Goal: Task Accomplishment & Management: Manage account settings

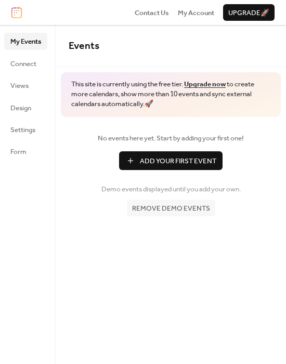
drag, startPoint x: 0, startPoint y: 361, endPoint x: 9, endPoint y: 319, distance: 42.5
click at [9, 319] on div "My Events Connect Views Design Settings Form" at bounding box center [28, 194] width 56 height 339
click at [31, 135] on span "Settings" at bounding box center [22, 130] width 25 height 10
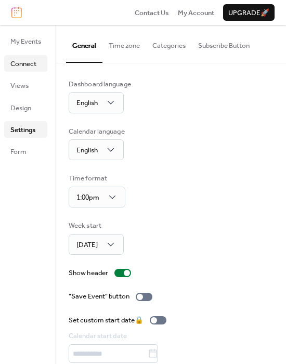
click at [34, 68] on span "Connect" at bounding box center [23, 64] width 26 height 10
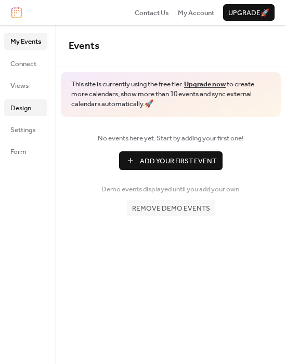
click at [36, 106] on link "Design" at bounding box center [25, 107] width 43 height 17
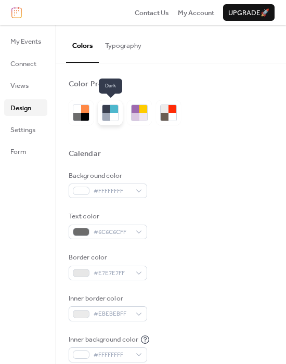
click at [114, 113] on div at bounding box center [114, 117] width 8 height 8
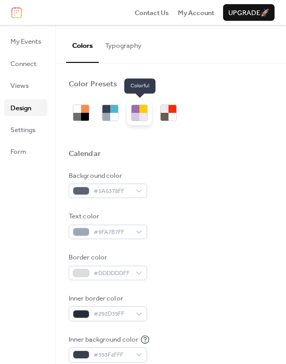
click at [149, 113] on div at bounding box center [139, 112] width 25 height 25
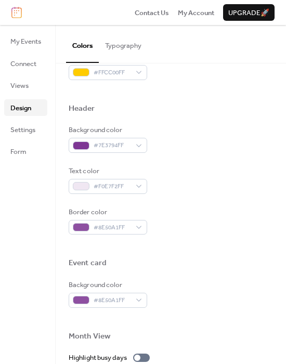
scroll to position [338, 0]
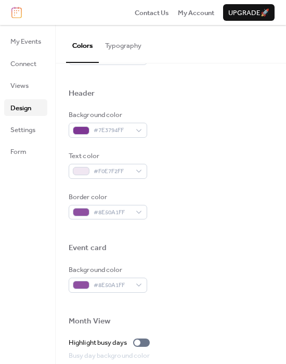
click at [15, 14] on img at bounding box center [16, 12] width 10 height 11
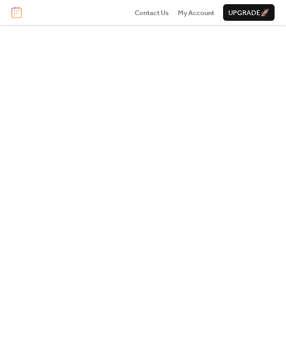
click at [21, 16] on img at bounding box center [16, 12] width 10 height 11
click at [180, 10] on span "My Account" at bounding box center [196, 13] width 36 height 10
